Goal: Register for event/course

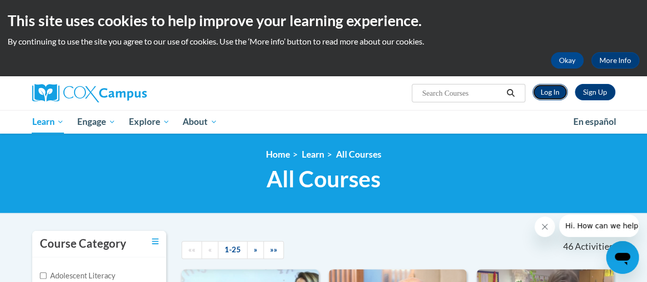
click at [547, 88] on link "Log In" at bounding box center [549, 92] width 35 height 16
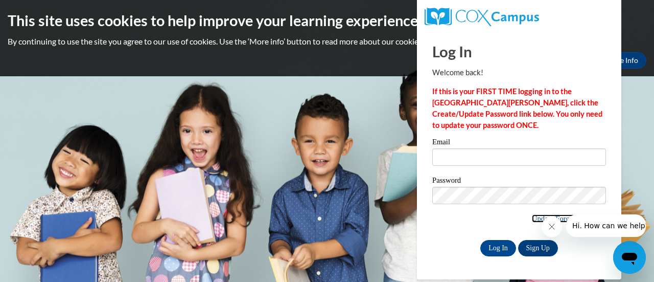
click at [532, 215] on link "Update/Forgot Password" at bounding box center [569, 218] width 74 height 8
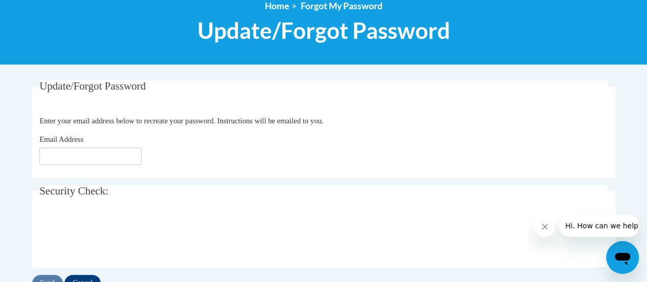
scroll to position [126, 0]
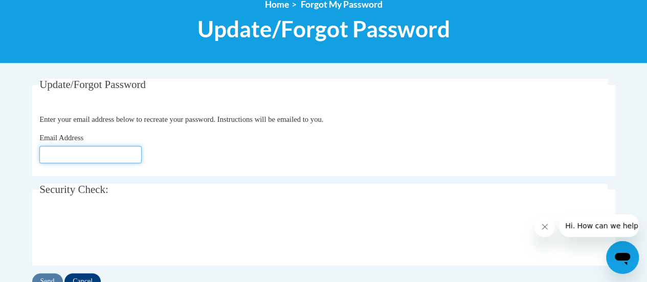
click at [75, 151] on input "Email Address" at bounding box center [90, 154] width 102 height 17
type input "melissa.buchmann@rusd.org"
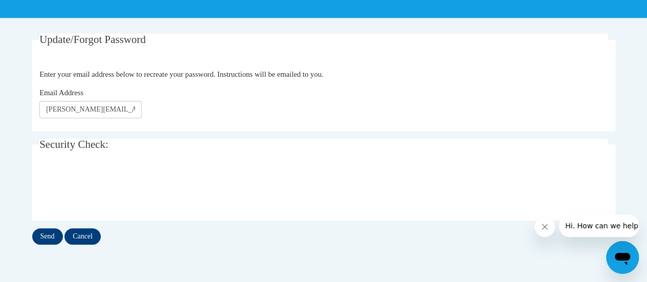
scroll to position [174, 0]
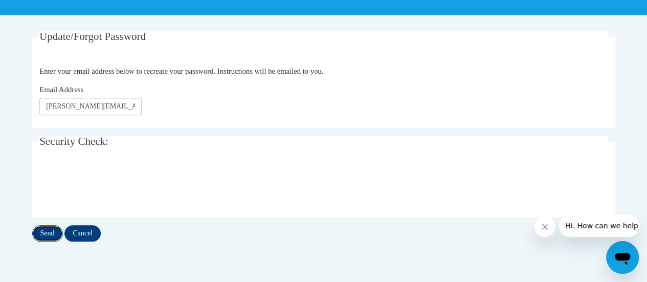
click at [46, 229] on input "Send" at bounding box center [47, 233] width 31 height 16
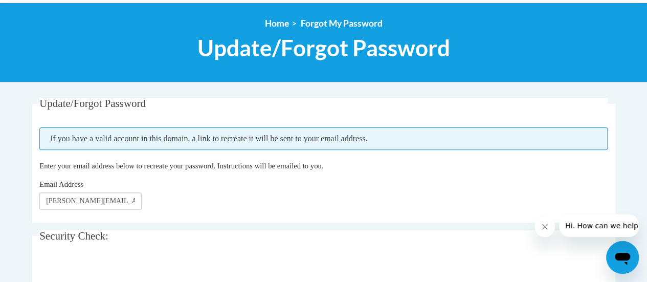
scroll to position [104, 0]
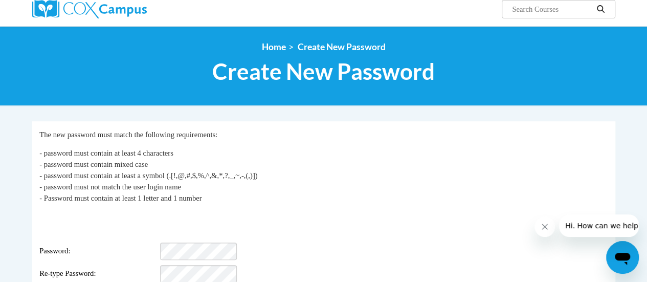
scroll to position [86, 0]
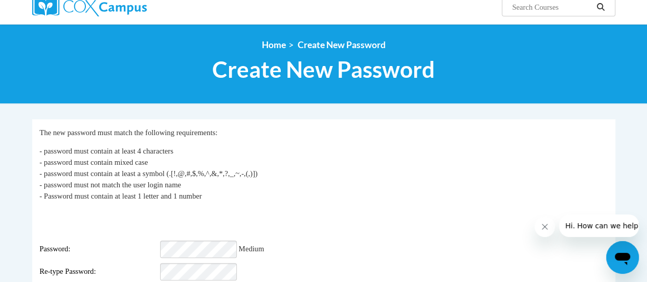
click at [274, 263] on div "Re-type Password:" at bounding box center [323, 271] width 568 height 17
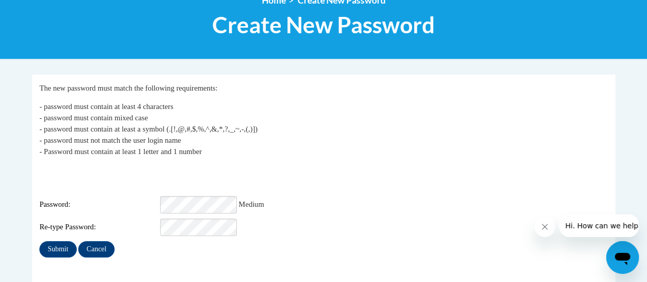
scroll to position [137, 0]
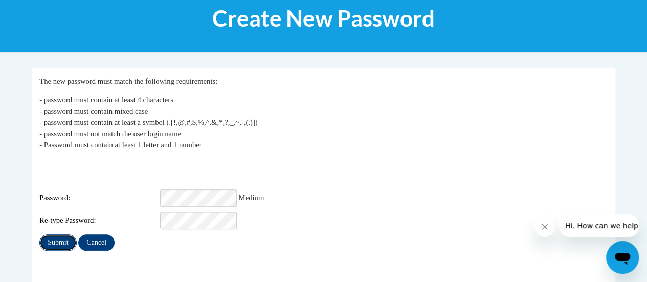
click at [49, 234] on input "Submit" at bounding box center [57, 242] width 37 height 16
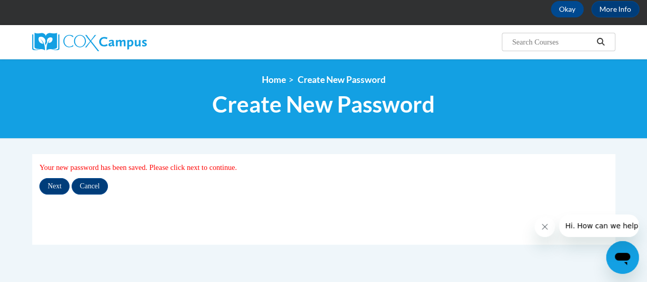
scroll to position [52, 0]
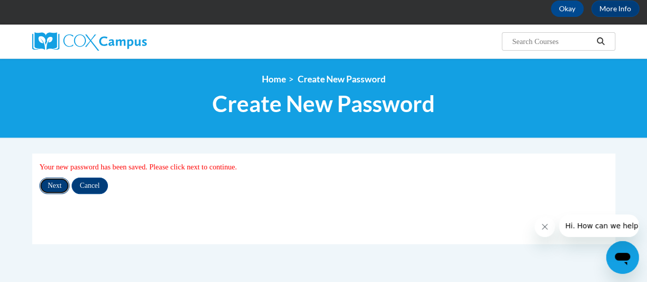
click at [56, 178] on input "Next" at bounding box center [54, 185] width 30 height 16
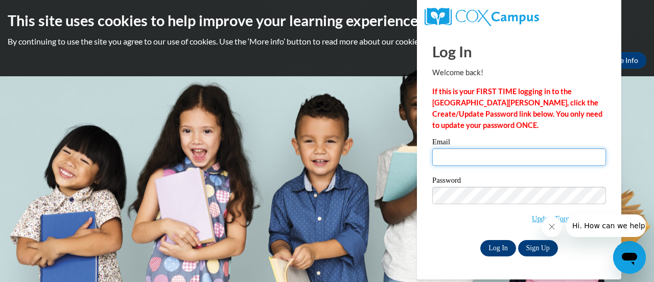
type input "melissa.buchmann@rusd.org"
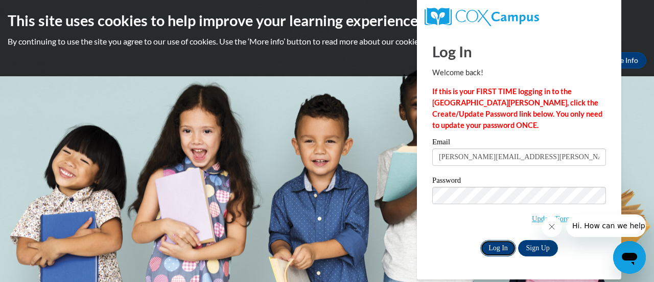
click at [492, 243] on input "Log In" at bounding box center [498, 248] width 36 height 16
click at [498, 247] on input "Log In" at bounding box center [498, 248] width 36 height 16
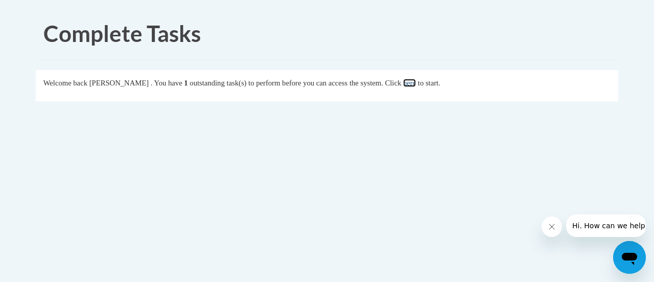
click at [416, 82] on link "here" at bounding box center [409, 83] width 13 height 8
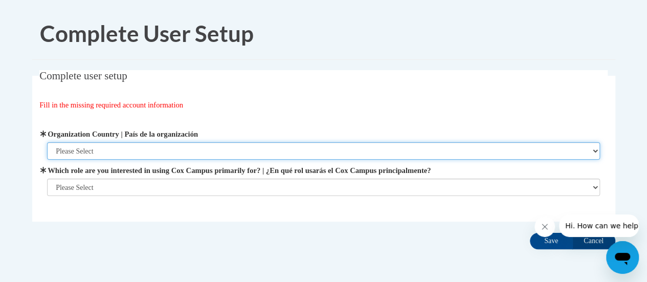
click at [93, 147] on select "Please Select [GEOGRAPHIC_DATA] | [GEOGRAPHIC_DATA] Outside of [GEOGRAPHIC_DATA…" at bounding box center [323, 150] width 552 height 17
select select "ad49bcad-a171-4b2e-b99c-48b446064914"
click at [47, 142] on select "Please Select [GEOGRAPHIC_DATA] | [GEOGRAPHIC_DATA] Outside of [GEOGRAPHIC_DATA…" at bounding box center [323, 150] width 552 height 17
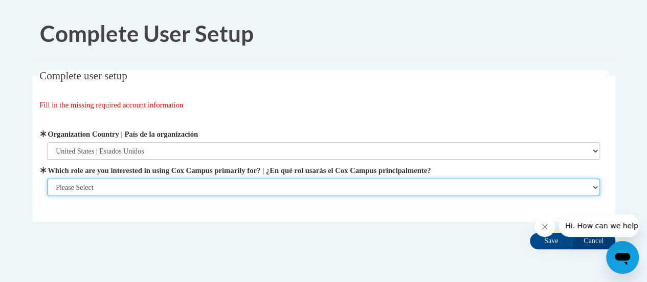
click at [84, 187] on select "Please Select College/University | Colegio/Universidad Community/Nonprofit Part…" at bounding box center [323, 186] width 552 height 17
select select "fbf2d438-af2f-41f8-98f1-81c410e29de3"
click at [47, 196] on select "Please Select College/University | Colegio/Universidad Community/Nonprofit Part…" at bounding box center [323, 186] width 552 height 17
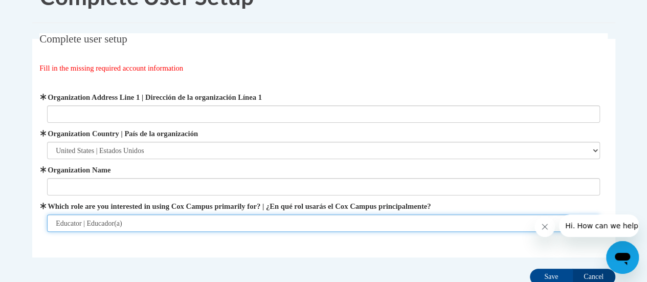
scroll to position [34, 0]
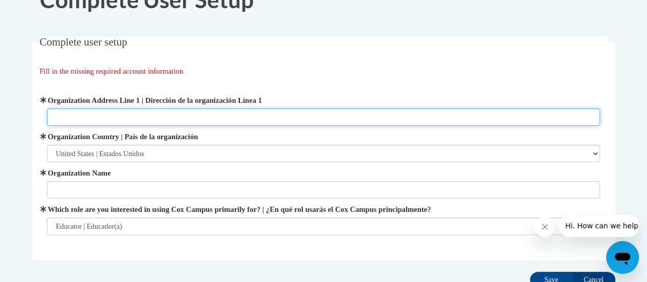
click at [96, 115] on input "Organization Address Line 1 | Dirección de la organización Línea 1" at bounding box center [323, 116] width 552 height 17
type input "[STREET_ADDRESS]"
type input "[PERSON_NAME] K-8"
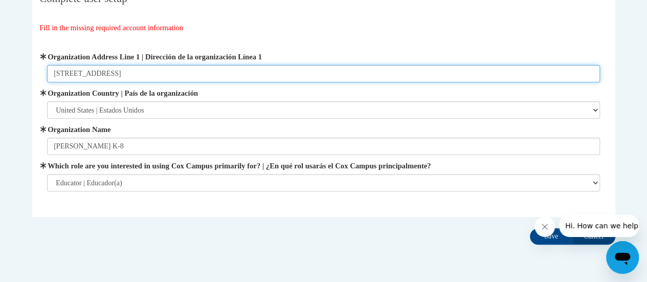
scroll to position [112, 0]
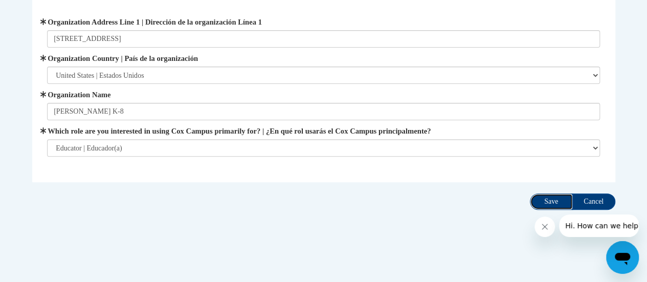
click at [540, 199] on input "Save" at bounding box center [550, 201] width 43 height 16
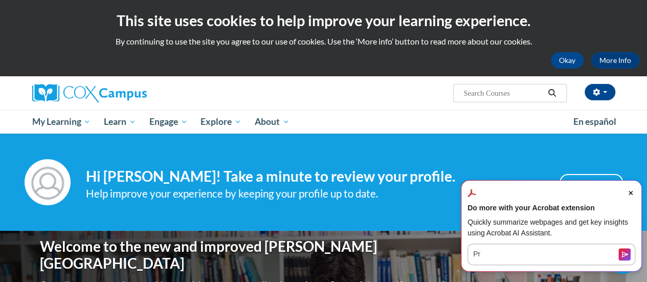
click at [631, 195] on icon "Close Acrobat AI Assistant Dialog" at bounding box center [630, 193] width 4 height 4
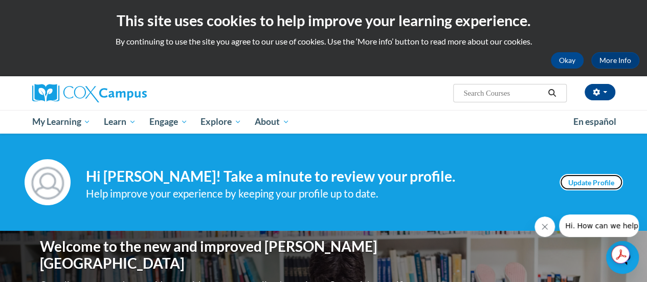
click at [582, 180] on link "Update Profile" at bounding box center [590, 182] width 63 height 16
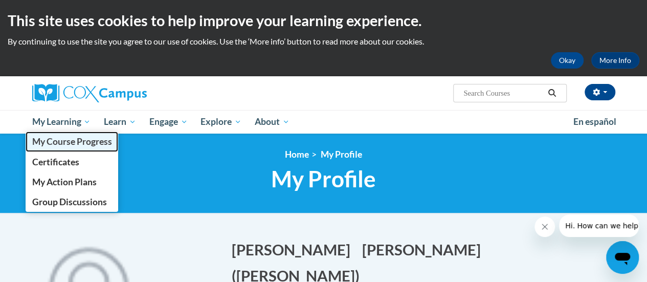
click at [64, 140] on span "My Course Progress" at bounding box center [72, 141] width 80 height 11
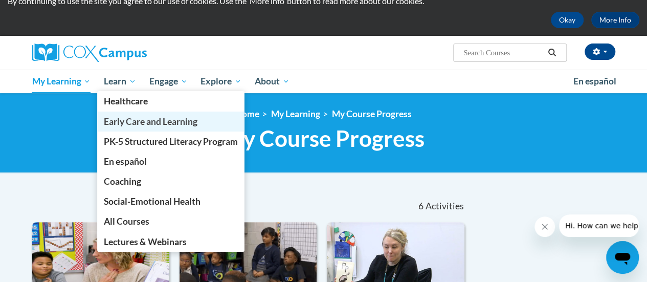
scroll to position [43, 0]
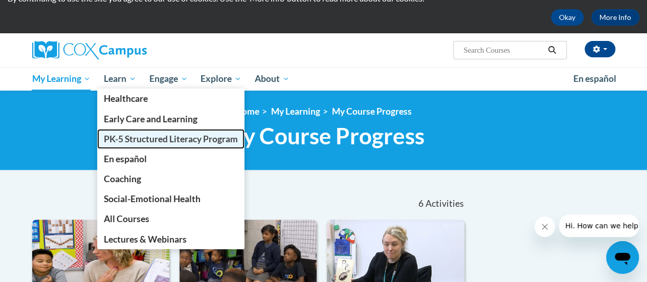
click at [135, 139] on span "PK-5 Structured Literacy Program" at bounding box center [171, 138] width 134 height 11
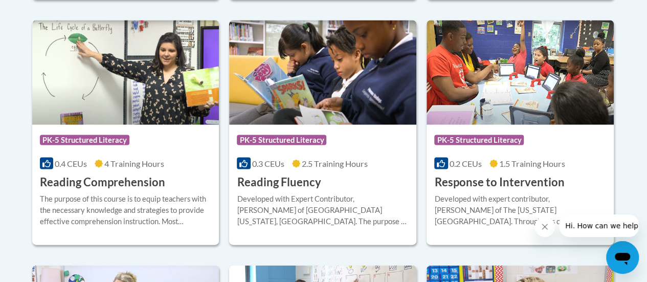
scroll to position [984, 0]
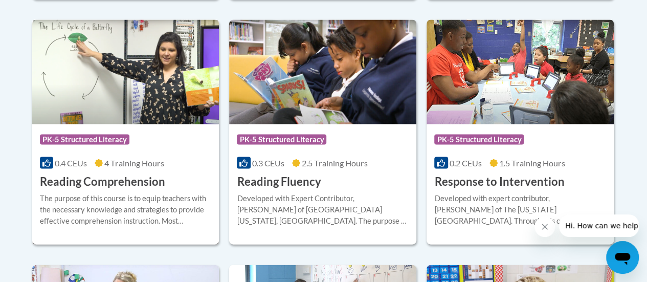
click at [98, 182] on h3 "Reading Comprehension" at bounding box center [102, 182] width 125 height 16
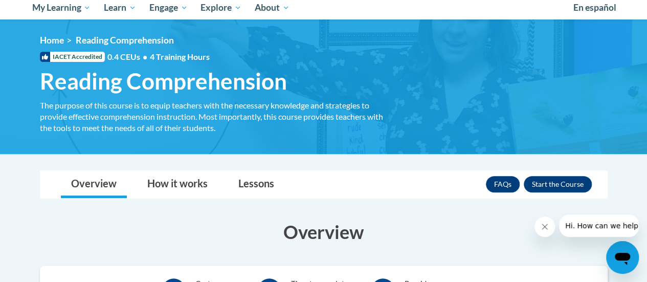
scroll to position [114, 0]
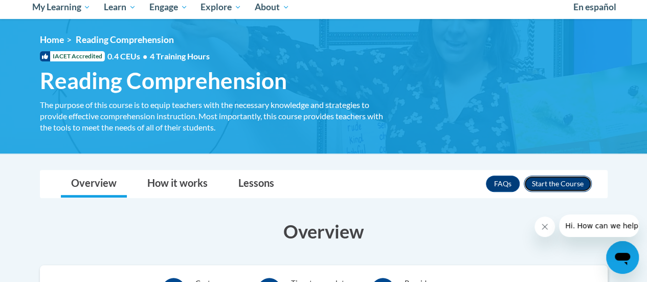
click at [557, 179] on button "Enroll" at bounding box center [557, 183] width 68 height 16
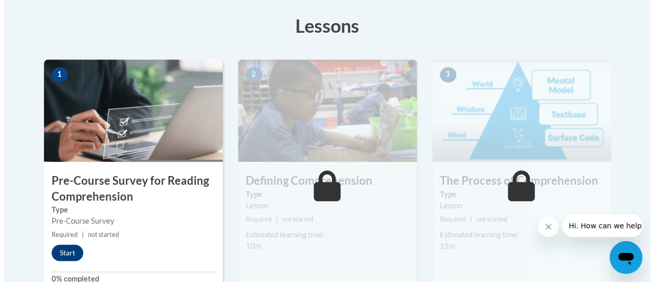
scroll to position [285, 0]
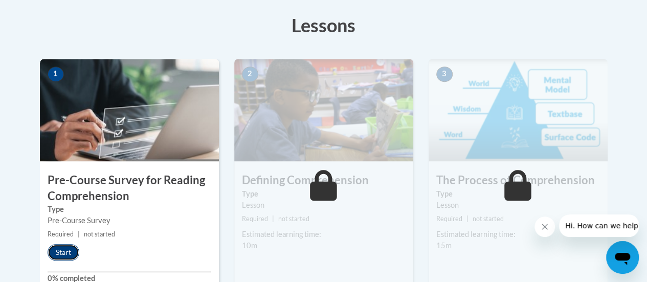
click at [63, 248] on button "Start" at bounding box center [64, 252] width 32 height 16
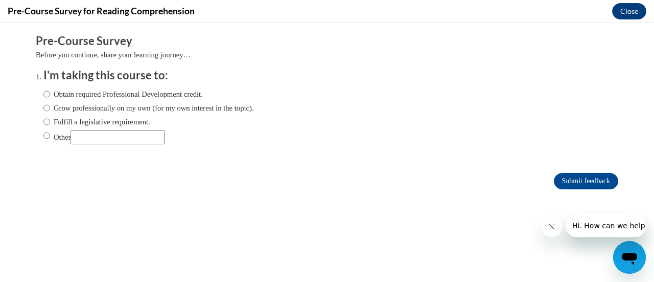
scroll to position [0, 0]
click at [43, 120] on input "Fulfill a legislative requirement." at bounding box center [46, 121] width 7 height 11
radio input "true"
click at [554, 177] on input "Submit feedback" at bounding box center [586, 181] width 64 height 16
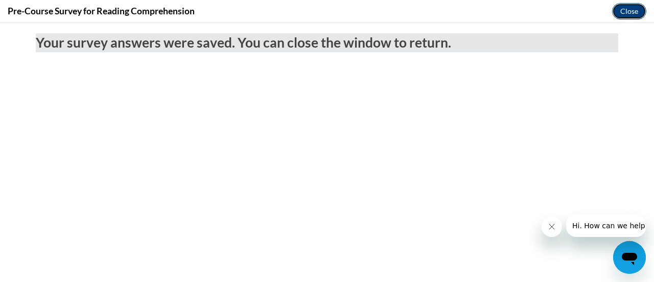
click at [621, 13] on button "Close" at bounding box center [629, 11] width 34 height 16
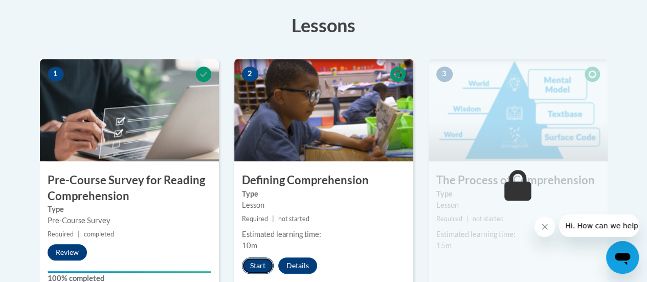
click at [259, 262] on button "Start" at bounding box center [258, 265] width 32 height 16
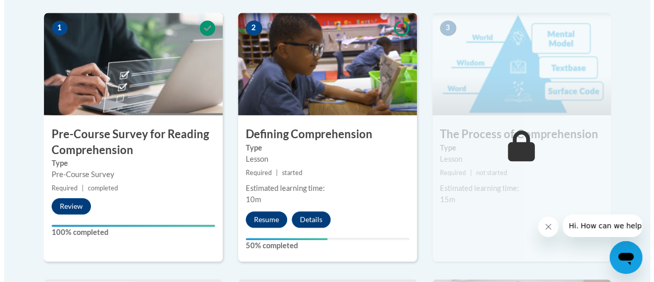
scroll to position [331, 0]
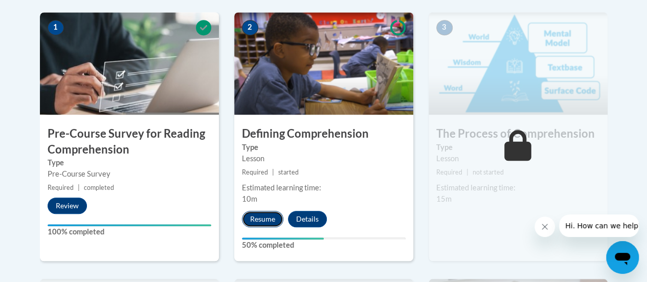
click at [262, 218] on button "Resume" at bounding box center [262, 219] width 41 height 16
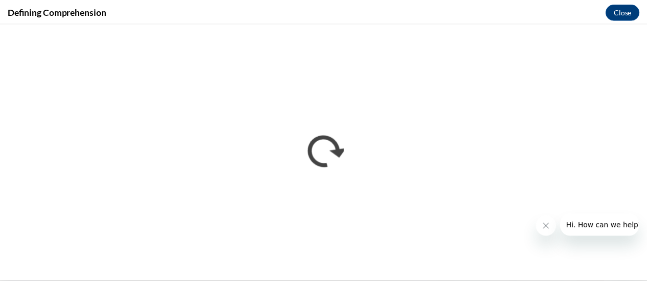
scroll to position [0, 0]
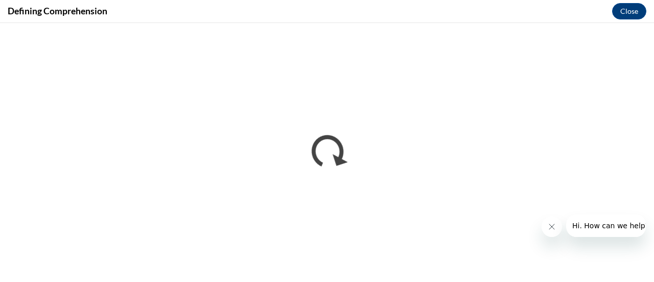
click at [556, 226] on button "Close message from company" at bounding box center [551, 226] width 20 height 20
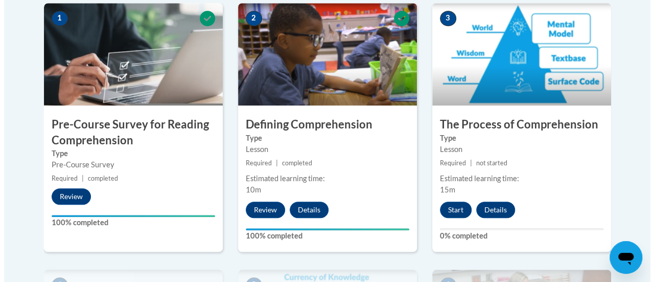
scroll to position [341, 0]
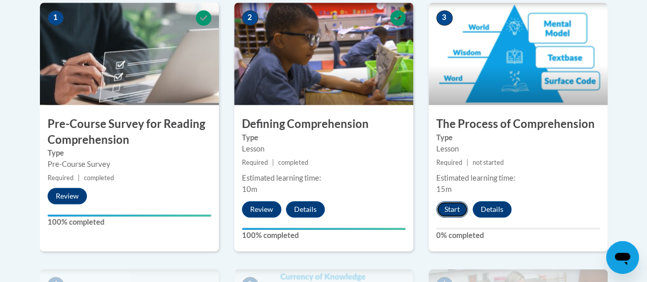
click at [456, 209] on button "Start" at bounding box center [452, 209] width 32 height 16
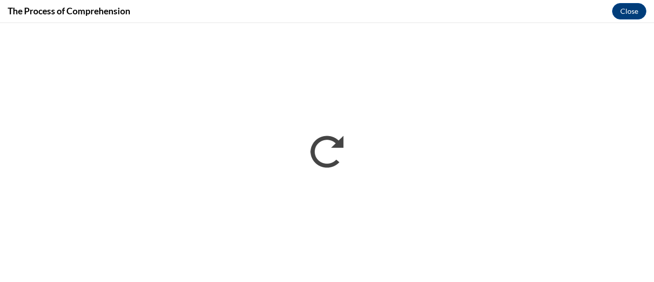
scroll to position [0, 0]
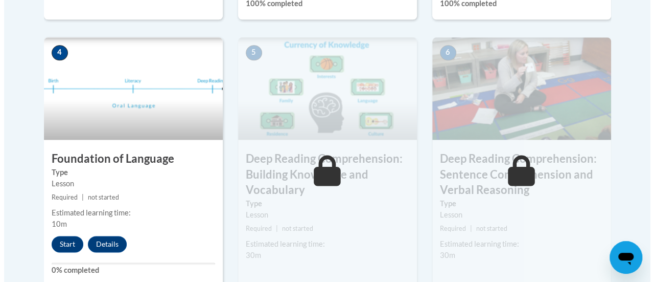
scroll to position [573, 0]
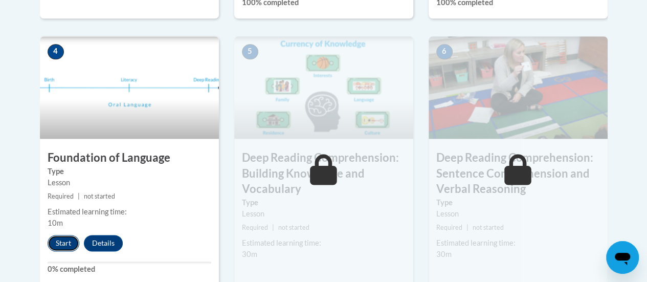
click at [58, 242] on button "Start" at bounding box center [64, 243] width 32 height 16
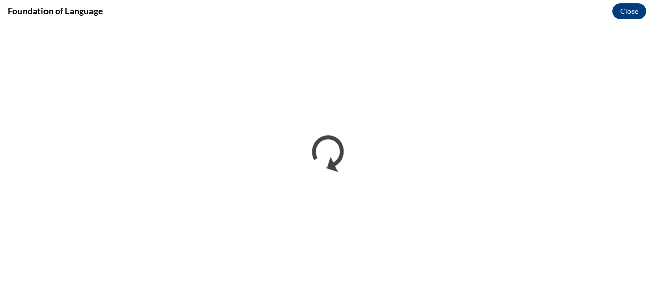
scroll to position [0, 0]
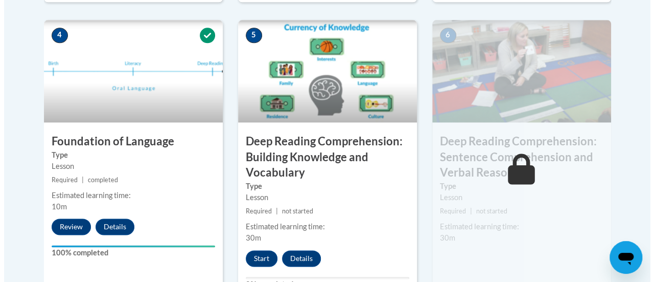
scroll to position [590, 0]
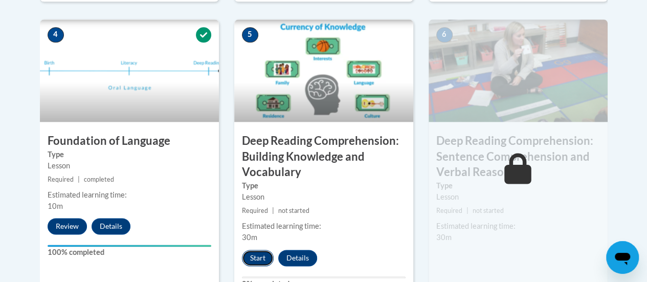
click at [259, 255] on button "Start" at bounding box center [258, 257] width 32 height 16
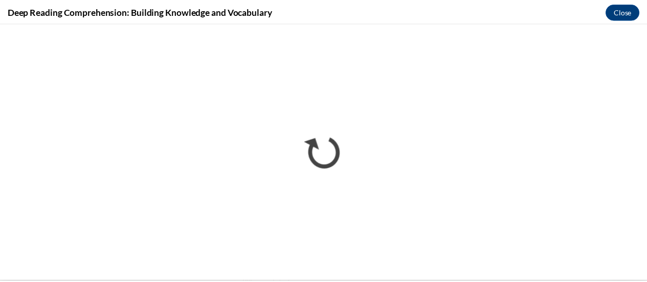
scroll to position [0, 0]
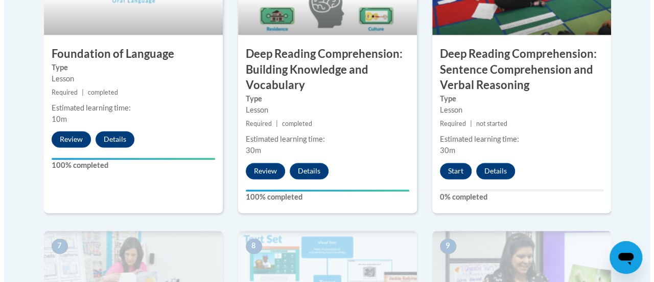
scroll to position [677, 0]
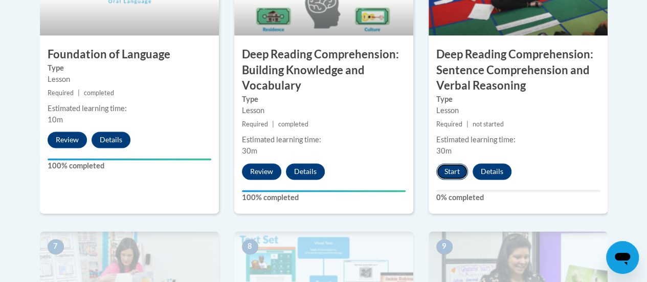
click at [454, 176] on button "Start" at bounding box center [452, 171] width 32 height 16
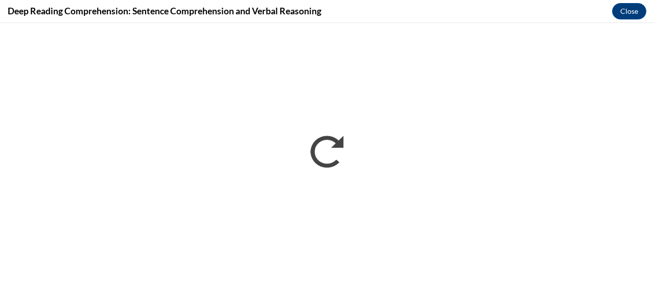
scroll to position [0, 0]
